Goal: Task Accomplishment & Management: Complete application form

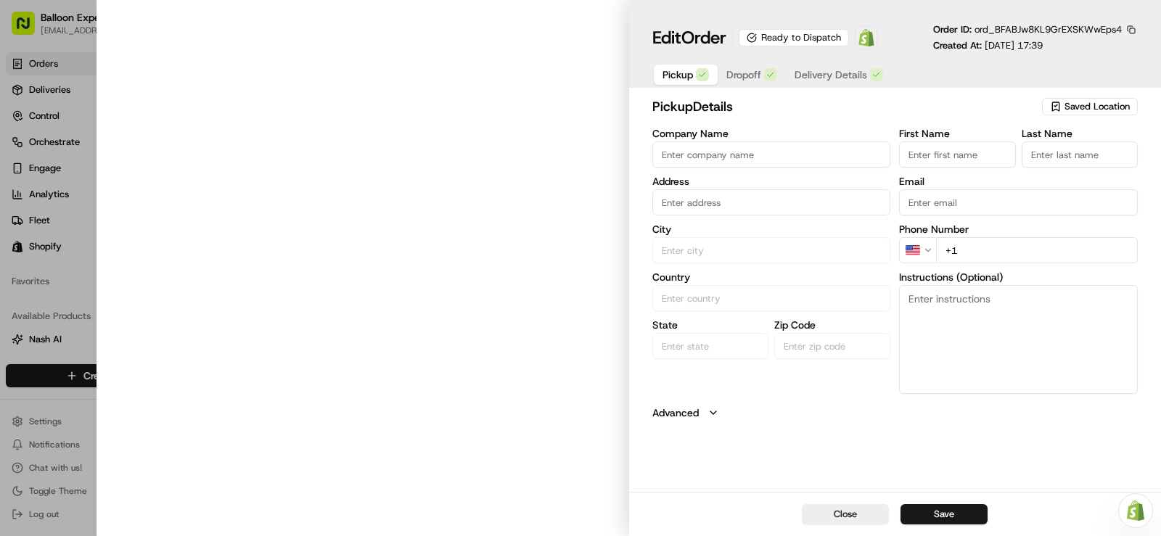
type input "Party Expert - [GEOGRAPHIC_DATA]"
type input "[GEOGRAPHIC_DATA]"
type input "CA"
type input "QC"
type input "G2K 0N2"
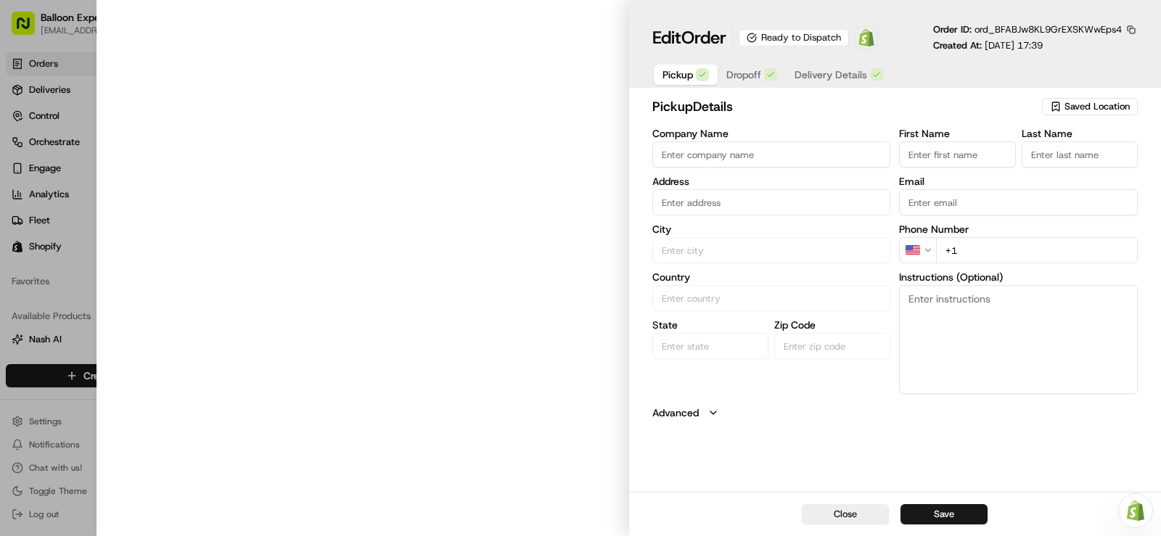
type input "Balloon"
type input "Counter"
type input "[EMAIL_ADDRESS][DOMAIN_NAME]"
type input "[PHONE_NUMBER]"
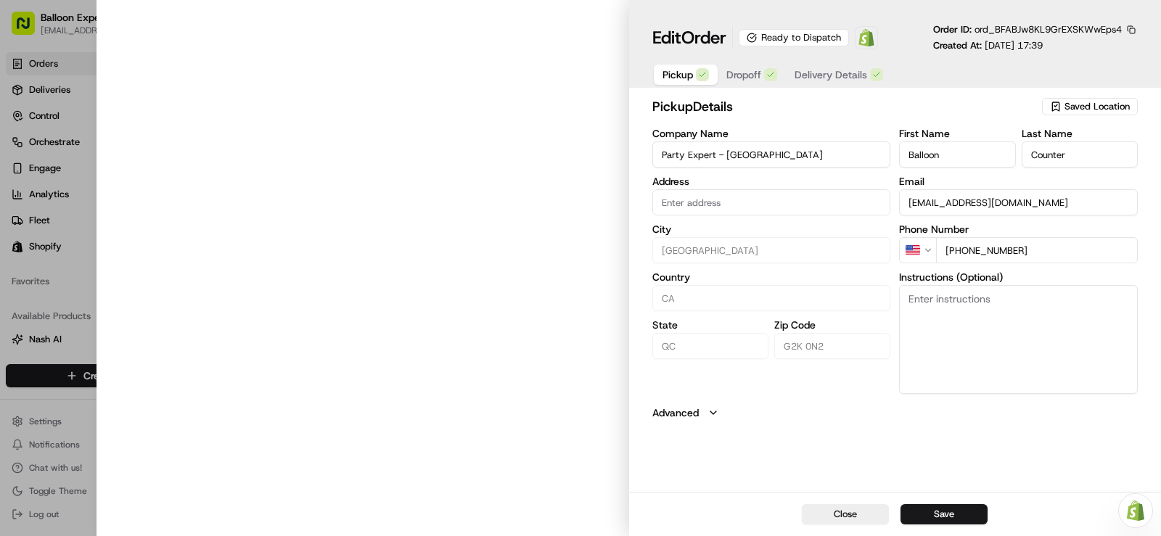
type textarea "Upon your arrival, proceed to the balloon counter and inquire about your order …"
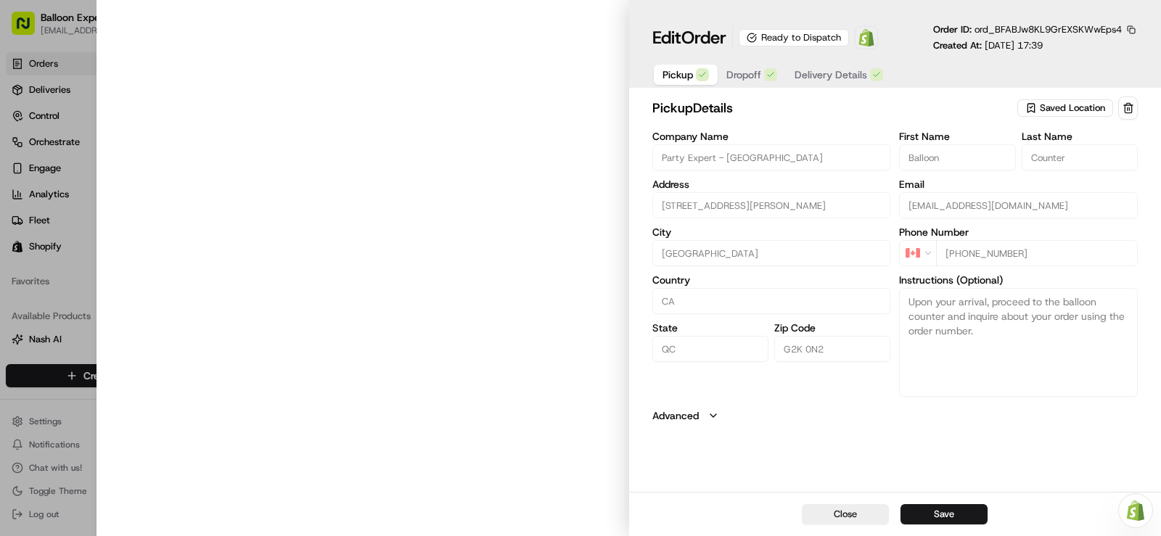
type input "[STREET_ADDRESS][PERSON_NAME]"
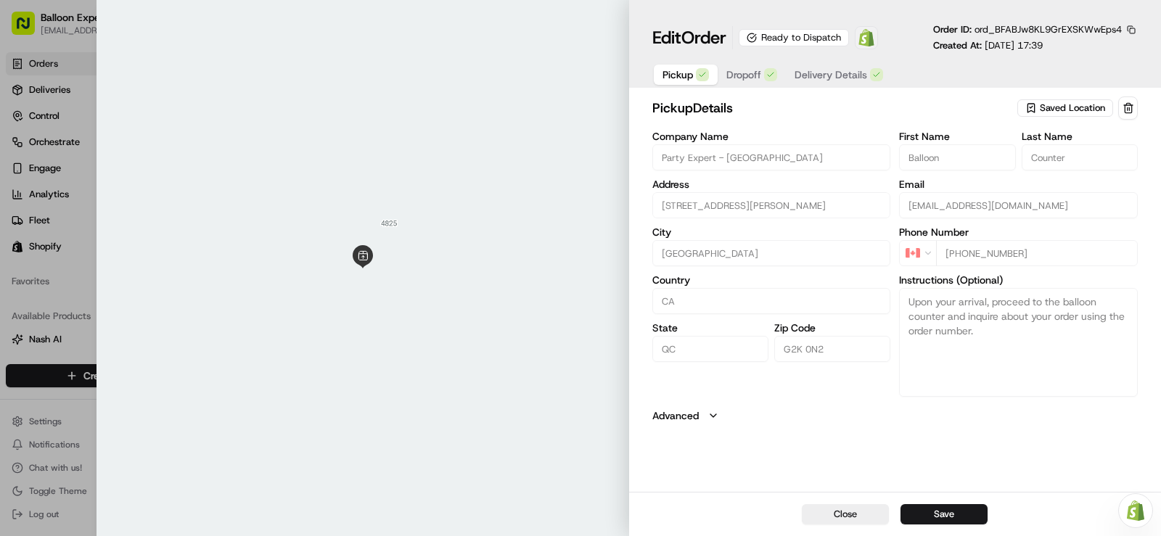
click at [871, 45] on img at bounding box center [865, 37] width 17 height 17
